Goal: Navigation & Orientation: Find specific page/section

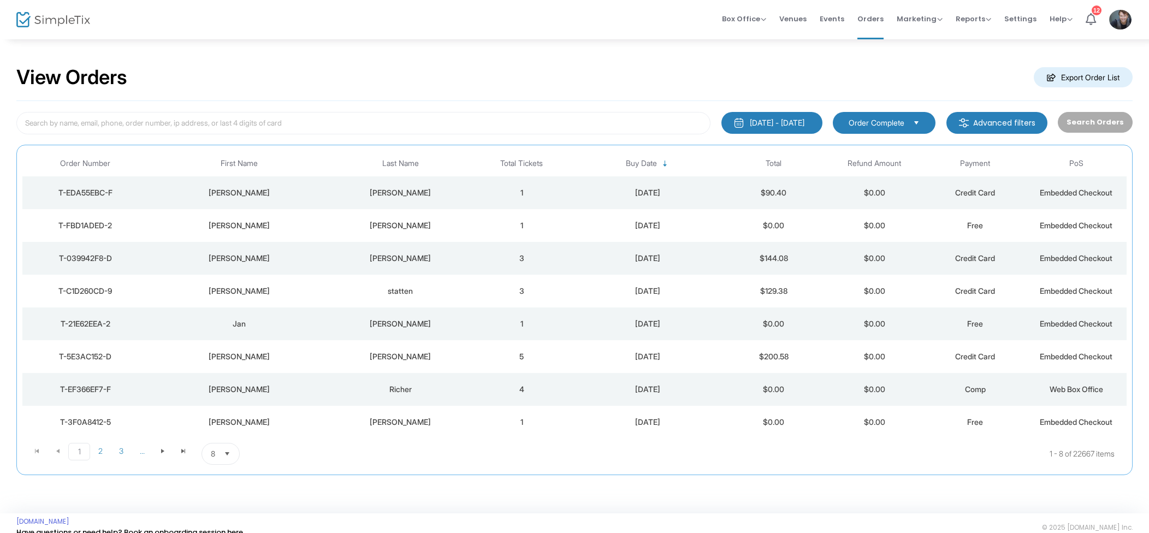
scroll to position [3, 0]
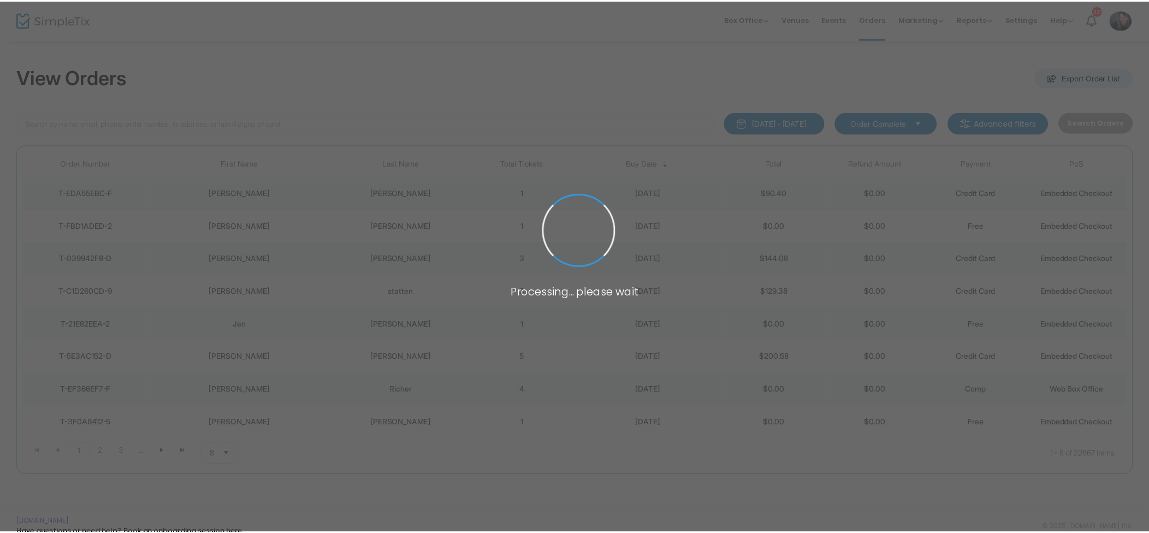
scroll to position [3, 0]
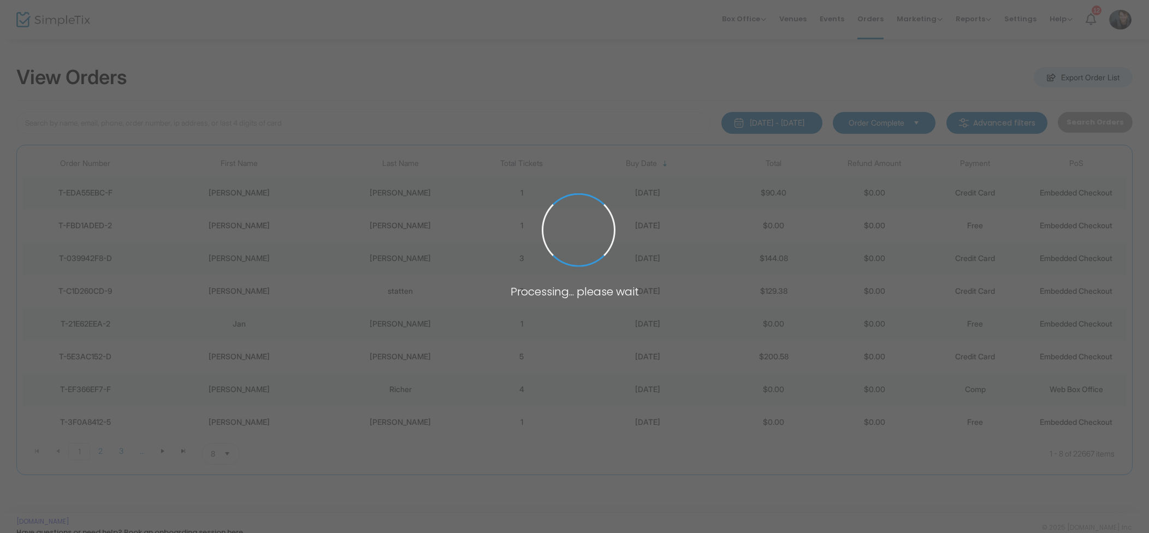
scroll to position [3, 0]
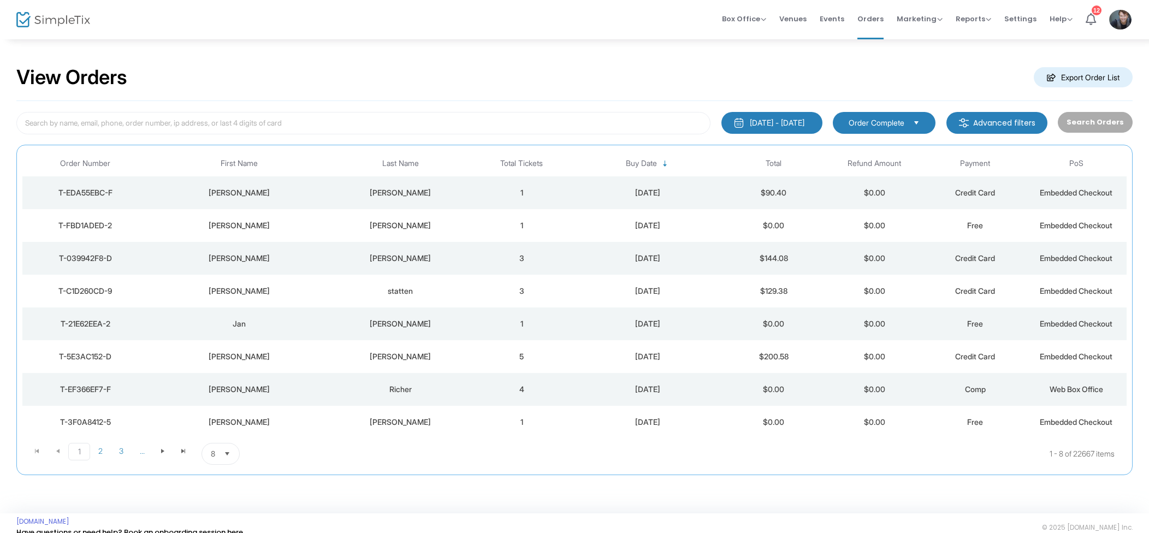
click at [833, 14] on span "Events" at bounding box center [832, 19] width 25 height 28
